Goal: Check status: Check status

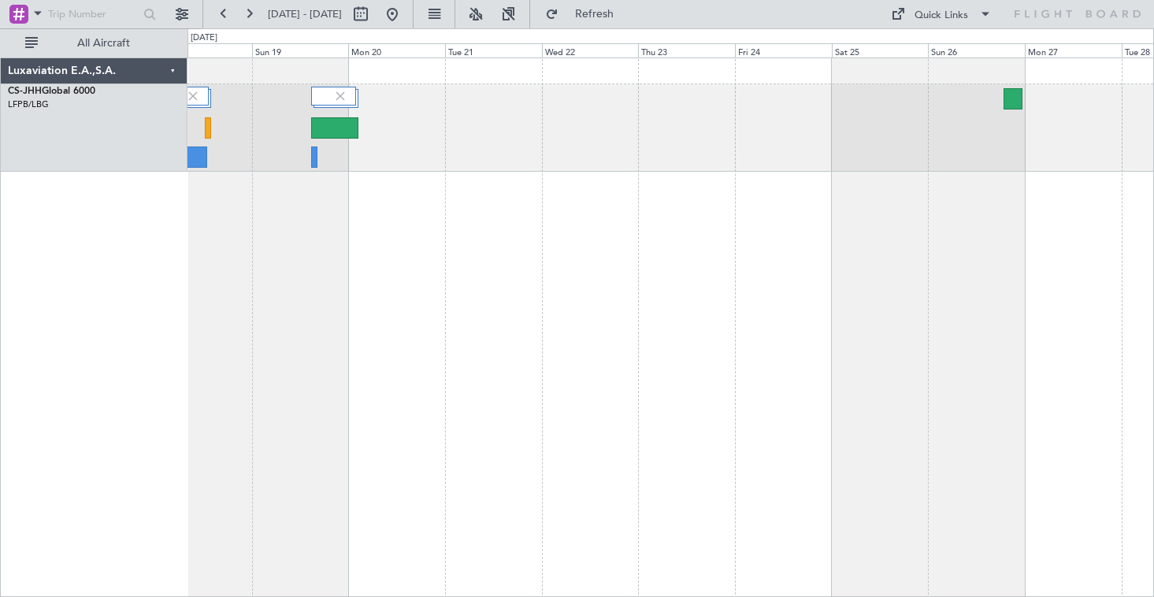
click at [356, 225] on div at bounding box center [671, 328] width 967 height 540
